Goal: Use online tool/utility: Utilize a website feature to perform a specific function

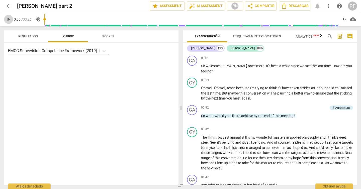
click at [8, 18] on span "play_arrow" at bounding box center [9, 19] width 6 height 6
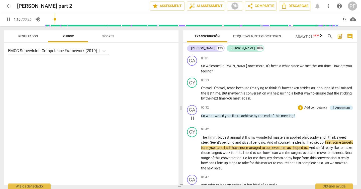
click at [194, 118] on span "pause" at bounding box center [192, 118] width 6 height 6
type input "71"
click at [168, 5] on span "star Assessment" at bounding box center [167, 6] width 30 height 6
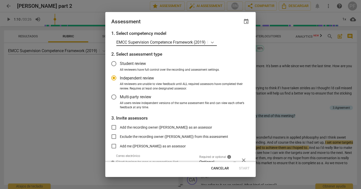
click at [213, 43] on icon at bounding box center [212, 42] width 5 height 5
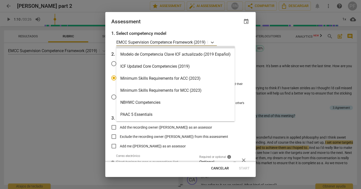
scroll to position [85, 0]
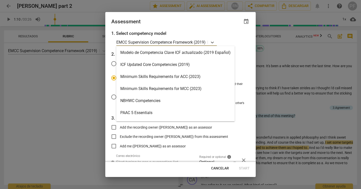
click at [200, 77] on div "Minimum Skills Requirements for ACC (2023)" at bounding box center [175, 77] width 118 height 12
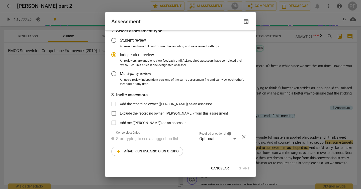
scroll to position [0, 0]
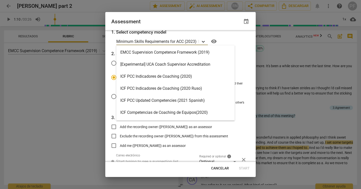
click at [206, 41] on icon at bounding box center [203, 41] width 5 height 5
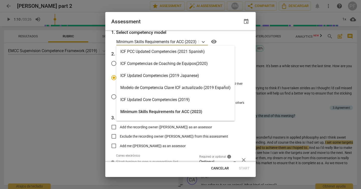
click at [193, 102] on div "ICF Updated Core Competencies (2019)" at bounding box center [175, 100] width 118 height 12
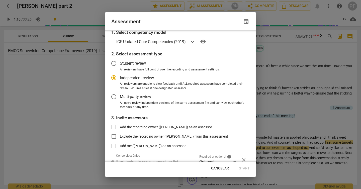
scroll to position [24, 0]
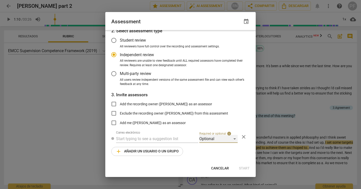
click at [232, 140] on div "Optional" at bounding box center [218, 139] width 38 height 8
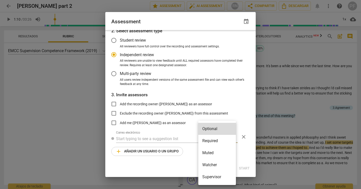
click at [177, 139] on div at bounding box center [180, 94] width 361 height 189
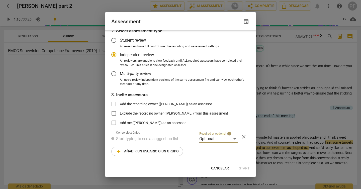
radio input "false"
click at [115, 123] on input "Add me ([PERSON_NAME]) as an assessor" at bounding box center [114, 123] width 12 height 12
checkbox input "true"
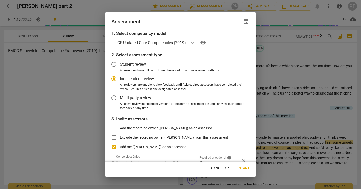
click at [197, 43] on div at bounding box center [192, 42] width 9 height 7
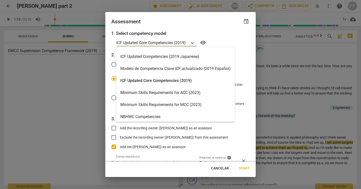
scroll to position [71, 0]
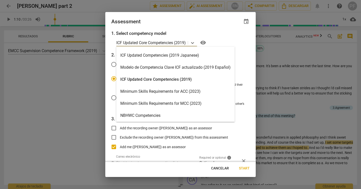
click at [194, 91] on div "Minimum Skills Requirements for ACC (2023)" at bounding box center [175, 92] width 118 height 12
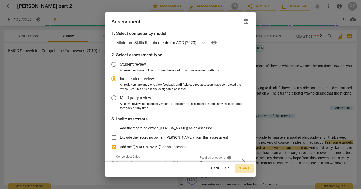
click at [243, 168] on span "Start" at bounding box center [244, 168] width 11 height 5
radio input "false"
type input "[PERSON_NAME] <[EMAIL_ADDRESS][DOMAIN_NAME]>"
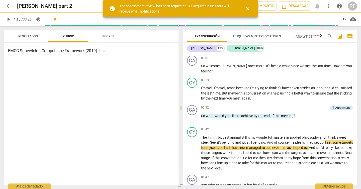
type input "71"
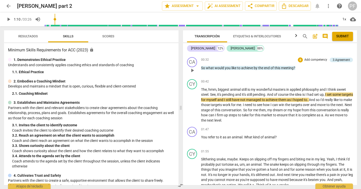
scroll to position [0, 0]
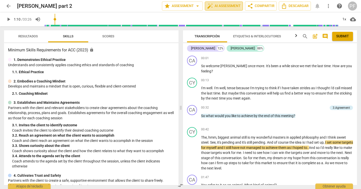
click at [228, 7] on span "auto_fix_high AI Assessment" at bounding box center [224, 6] width 34 height 6
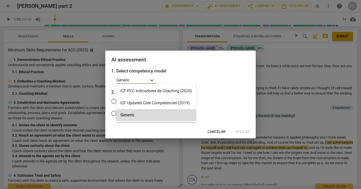
click at [152, 80] on icon at bounding box center [152, 80] width 5 height 5
click at [184, 90] on div "ICF PCC Indicadores de Coaching (2020)" at bounding box center [156, 91] width 80 height 12
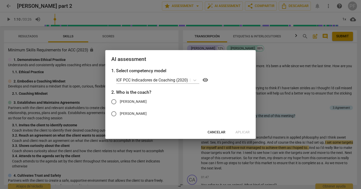
click at [127, 101] on span "[PERSON_NAME]" at bounding box center [133, 101] width 27 height 5
click at [120, 101] on input "[PERSON_NAME]" at bounding box center [114, 102] width 12 height 12
radio input "true"
click at [244, 131] on span "Aplicar" at bounding box center [243, 132] width 14 height 5
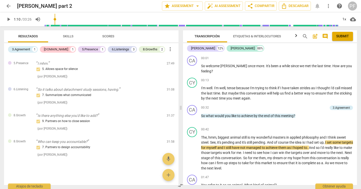
scroll to position [110, 0]
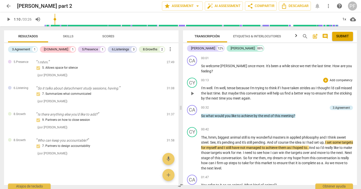
click at [341, 108] on div "3.Agreement" at bounding box center [341, 108] width 17 height 5
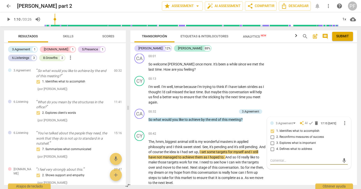
scroll to position [0, 0]
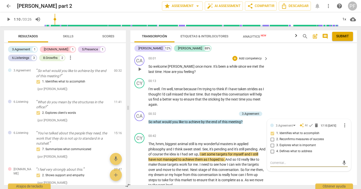
click at [333, 55] on div "CA play_arrow pause 00:01 + Add competency keyboard_arrow_right So welcome [PER…" at bounding box center [243, 65] width 227 height 23
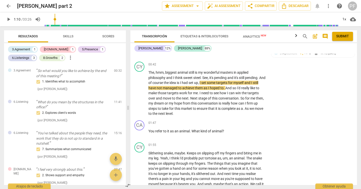
scroll to position [62, 0]
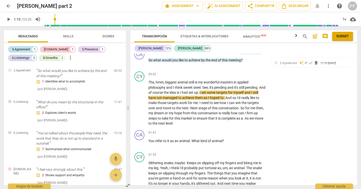
click at [24, 49] on div "3.Agreement" at bounding box center [21, 49] width 18 height 5
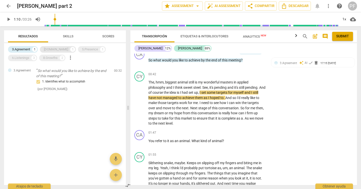
click at [47, 50] on div "[DOMAIN_NAME]" at bounding box center [56, 49] width 24 height 5
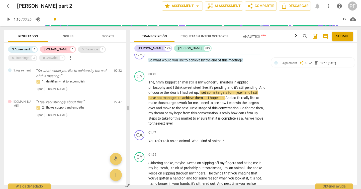
click at [82, 51] on div "5.Presence" at bounding box center [90, 49] width 16 height 5
click at [29, 55] on div "6.Listenings" at bounding box center [20, 57] width 17 height 5
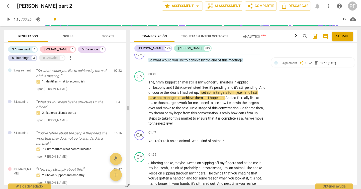
click at [109, 36] on span "Scores" at bounding box center [108, 36] width 12 height 4
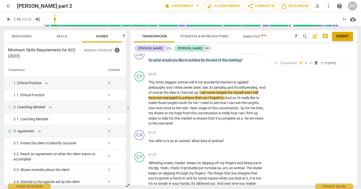
scroll to position [0, 7]
click at [19, 38] on span "Resultados" at bounding box center [22, 36] width 20 height 4
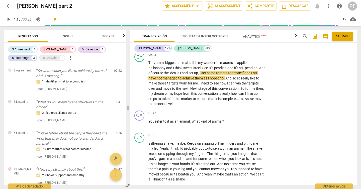
scroll to position [0, 0]
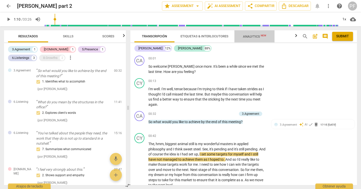
click at [255, 38] on span "Analytics New" at bounding box center [254, 37] width 23 height 4
